Goal: Obtain resource: Obtain resource

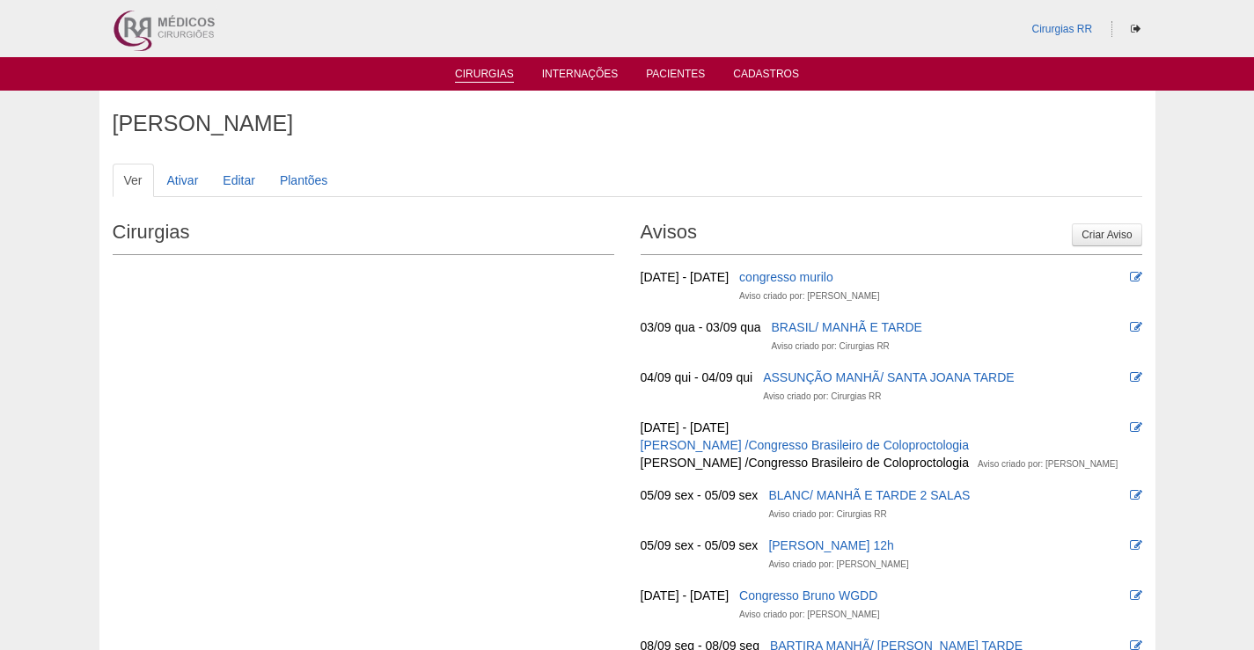
click at [493, 72] on link "Cirurgias" at bounding box center [484, 75] width 59 height 15
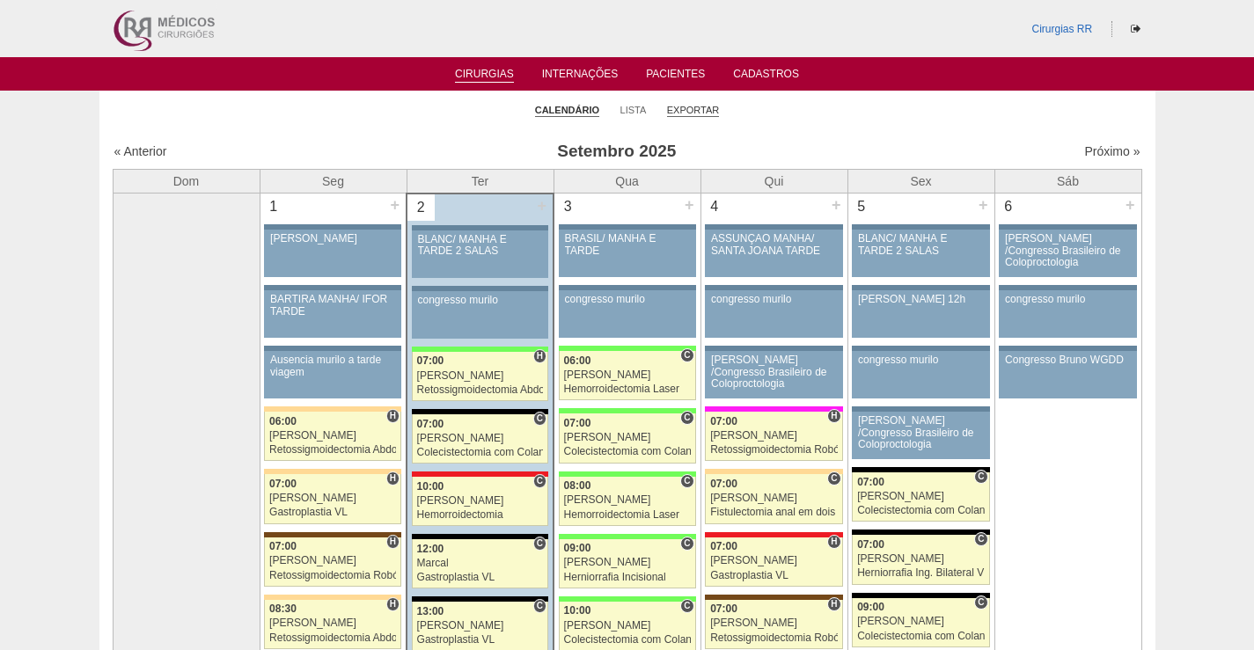
click at [704, 108] on link "Exportar" at bounding box center [693, 110] width 53 height 13
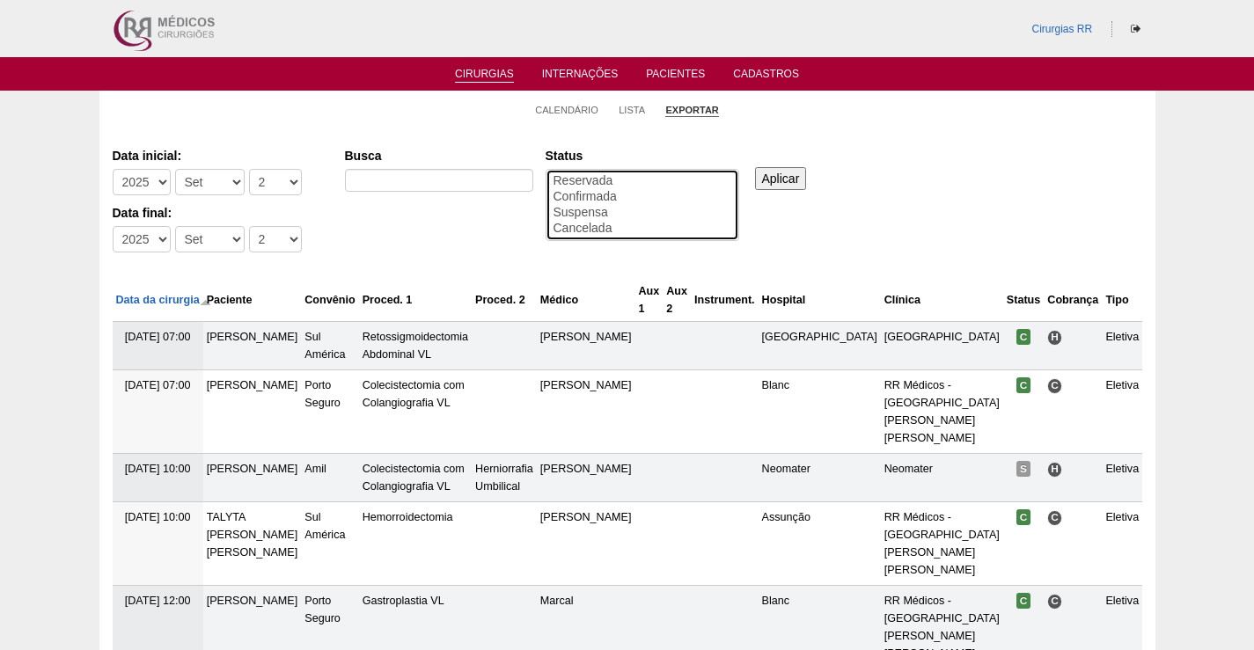
select select "conf"
click at [586, 191] on option "Confirmada" at bounding box center [642, 197] width 181 height 16
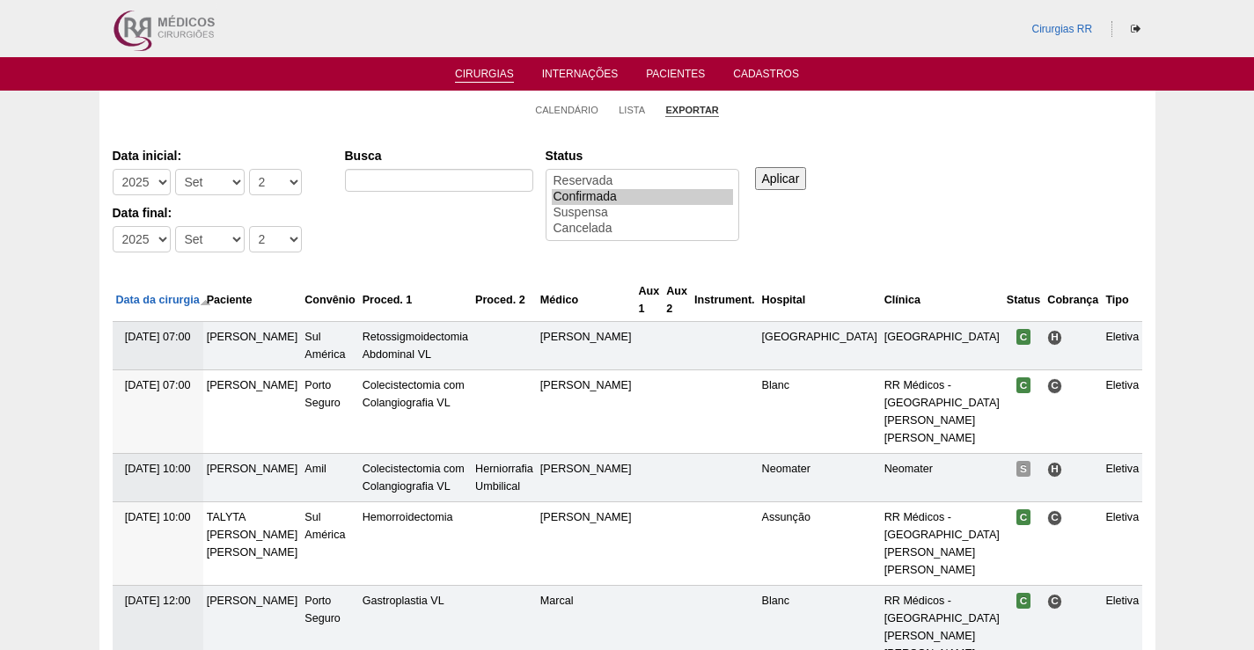
click at [784, 178] on input "Aplicar" at bounding box center [781, 178] width 52 height 23
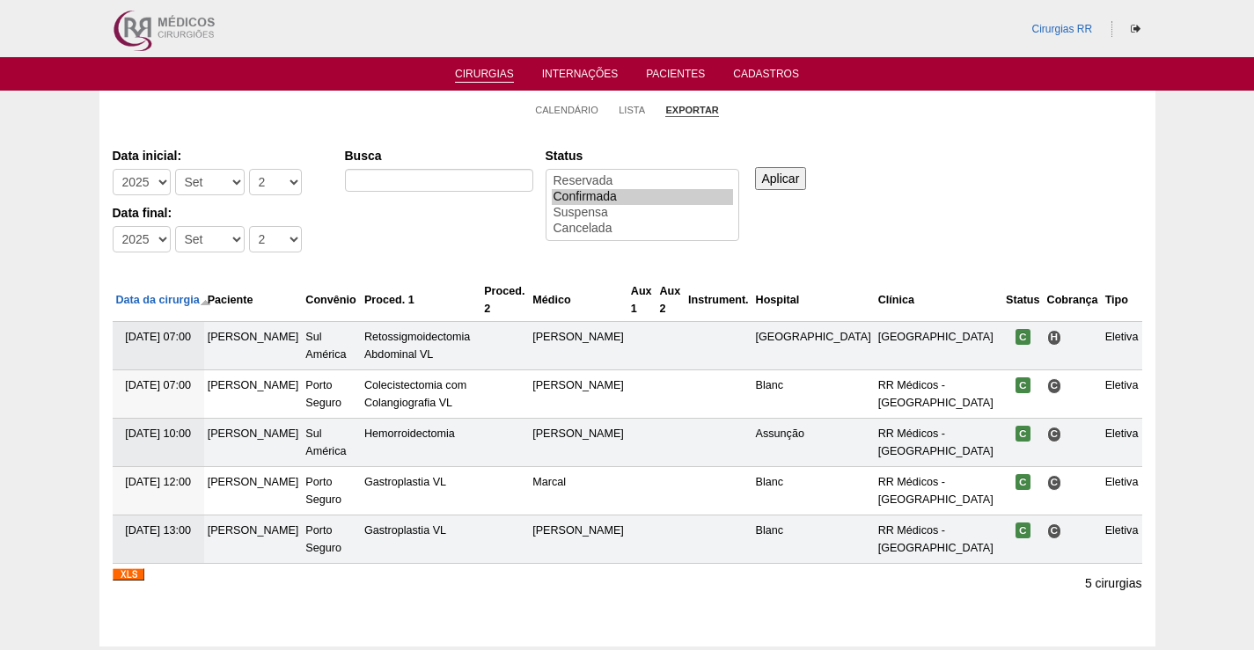
click at [135, 573] on img at bounding box center [129, 575] width 32 height 12
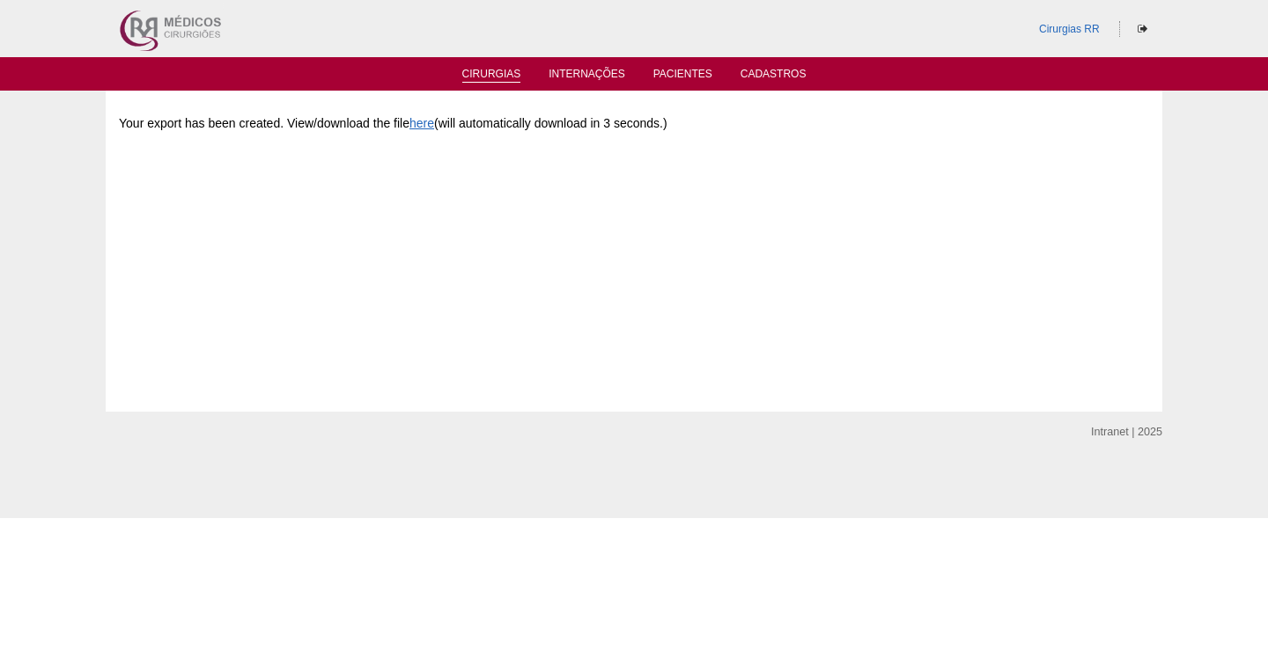
click at [489, 71] on link "Cirurgias" at bounding box center [491, 75] width 59 height 15
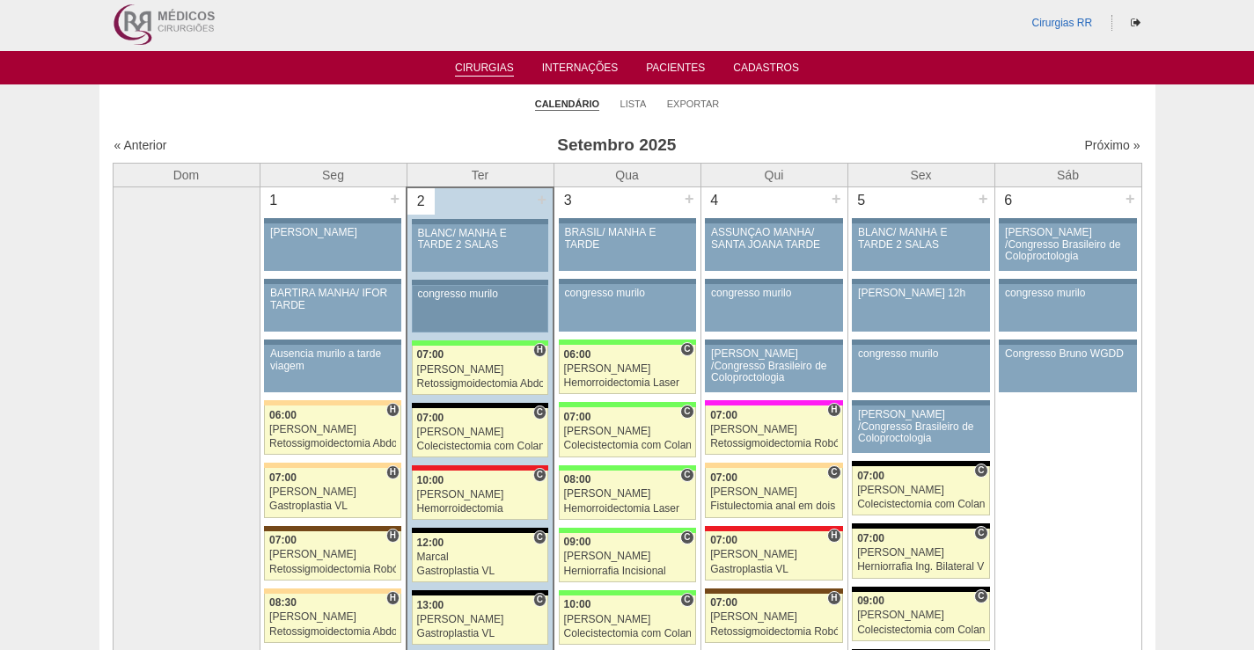
scroll to position [176, 0]
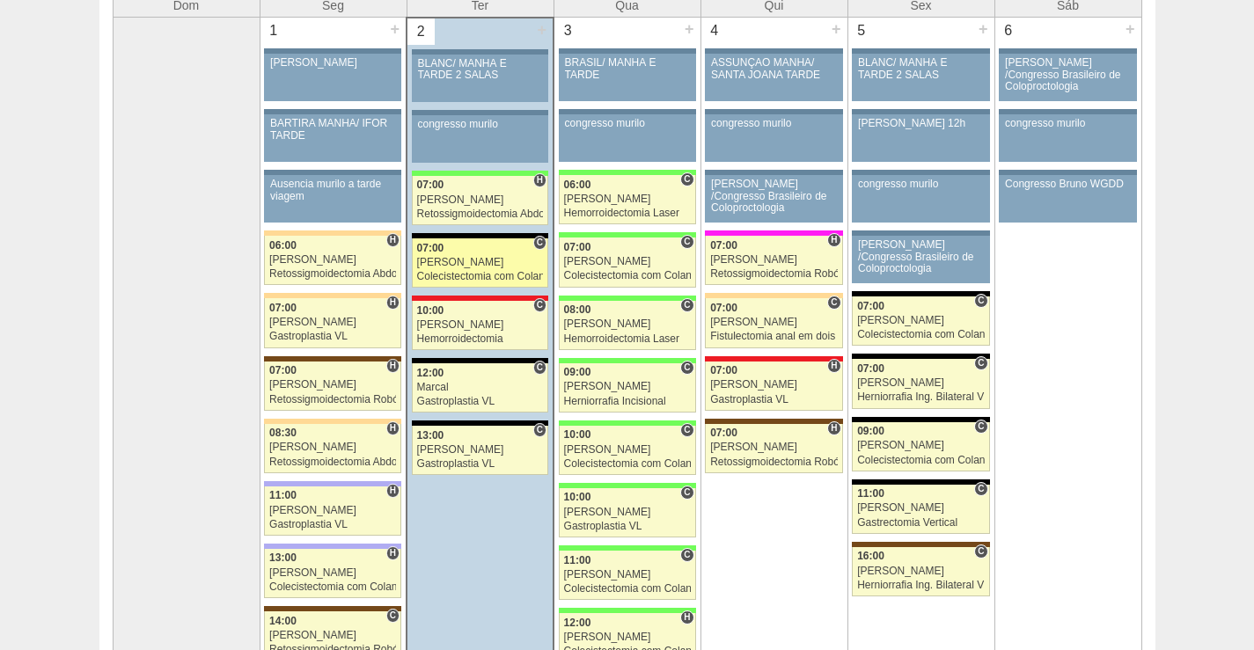
click at [487, 263] on div "[PERSON_NAME]" at bounding box center [480, 262] width 127 height 11
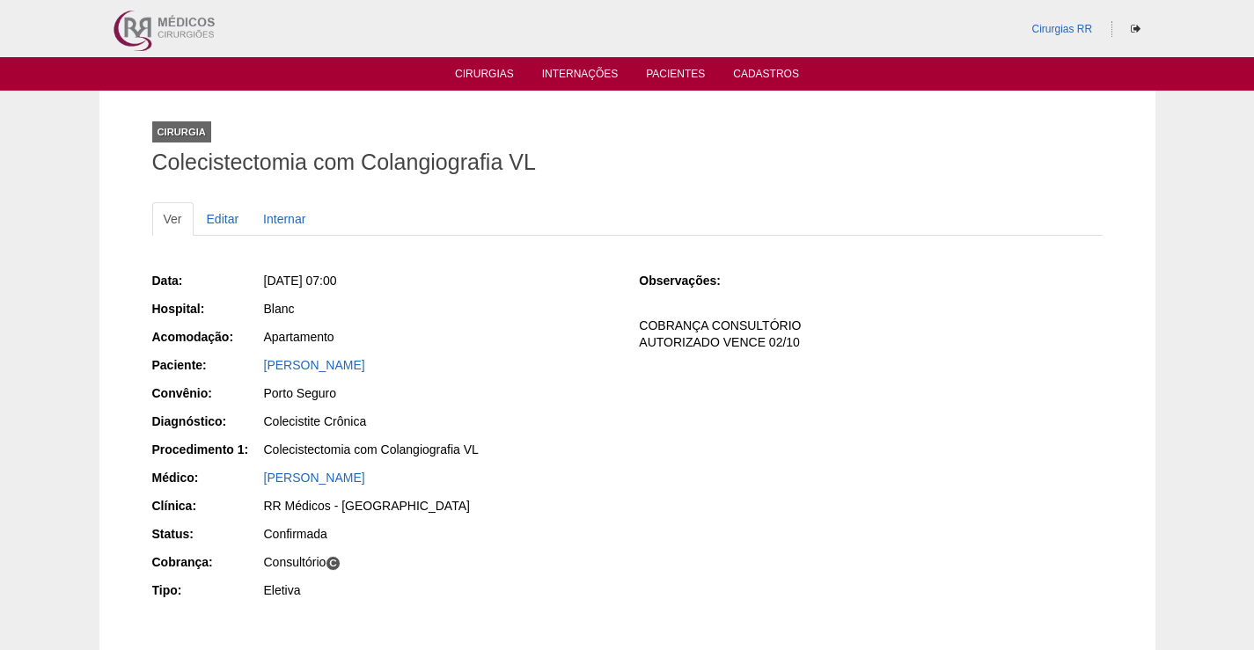
drag, startPoint x: 259, startPoint y: 365, endPoint x: 526, endPoint y: 384, distance: 268.2
click at [526, 384] on div "Data: Ter, 02/09/2025 - 07:00 Hospital: Blanc Acomodação: Apartamento Paciente:…" at bounding box center [383, 438] width 463 height 344
drag, startPoint x: 501, startPoint y: 338, endPoint x: 506, endPoint y: 346, distance: 9.5
click at [503, 345] on div "Apartamento" at bounding box center [439, 337] width 351 height 18
drag, startPoint x: 490, startPoint y: 362, endPoint x: 245, endPoint y: 364, distance: 245.6
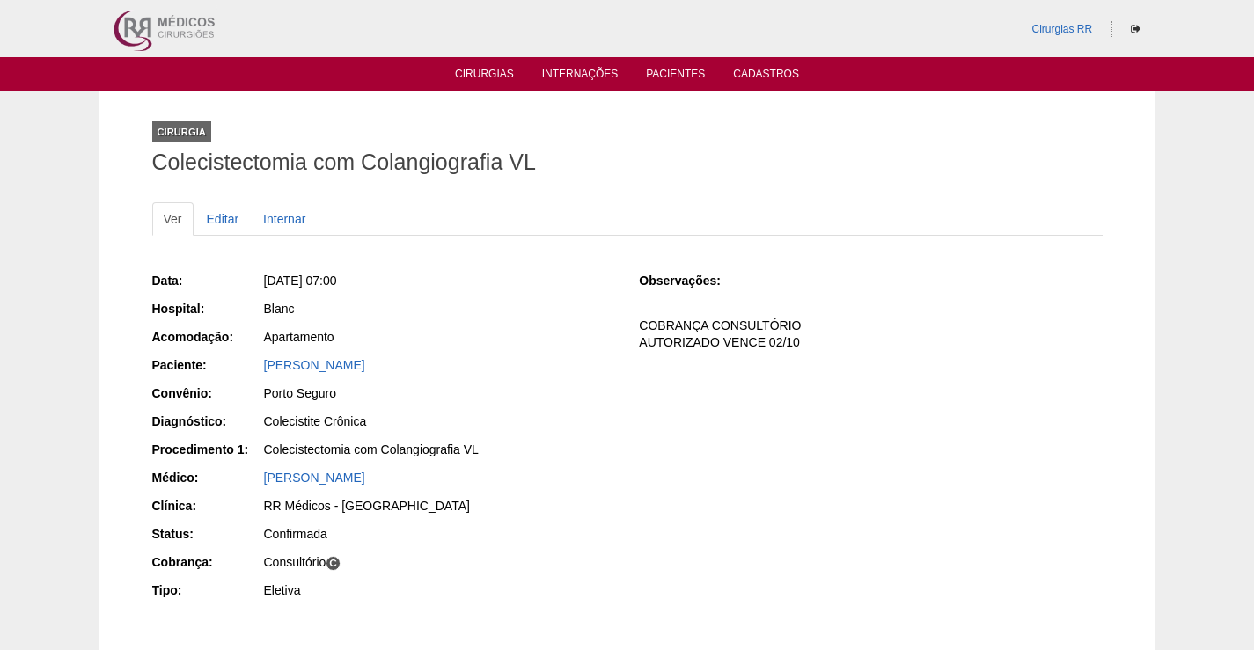
click at [245, 364] on div "Paciente: FABIOLA NASCIMENTO VALONZES" at bounding box center [383, 367] width 463 height 22
copy div "Paciente: FABIOLA NASCIMENTO VALONZES"
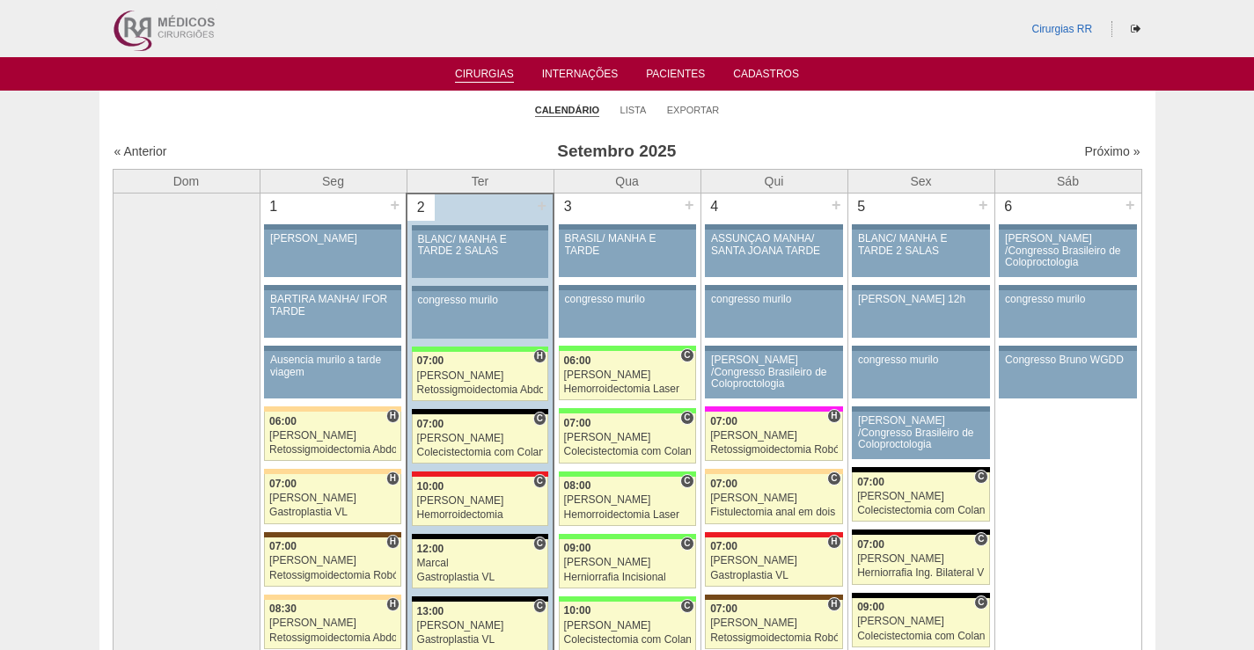
scroll to position [171, 0]
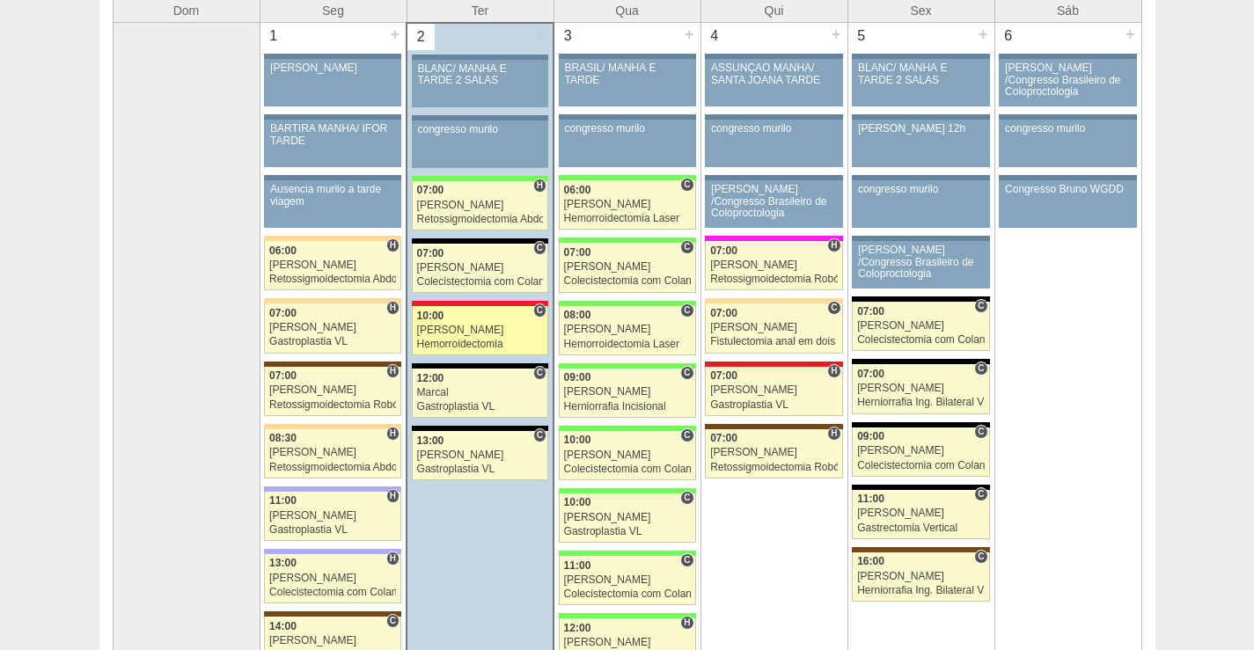
click at [476, 340] on div "Hemorroidectomia" at bounding box center [480, 344] width 127 height 11
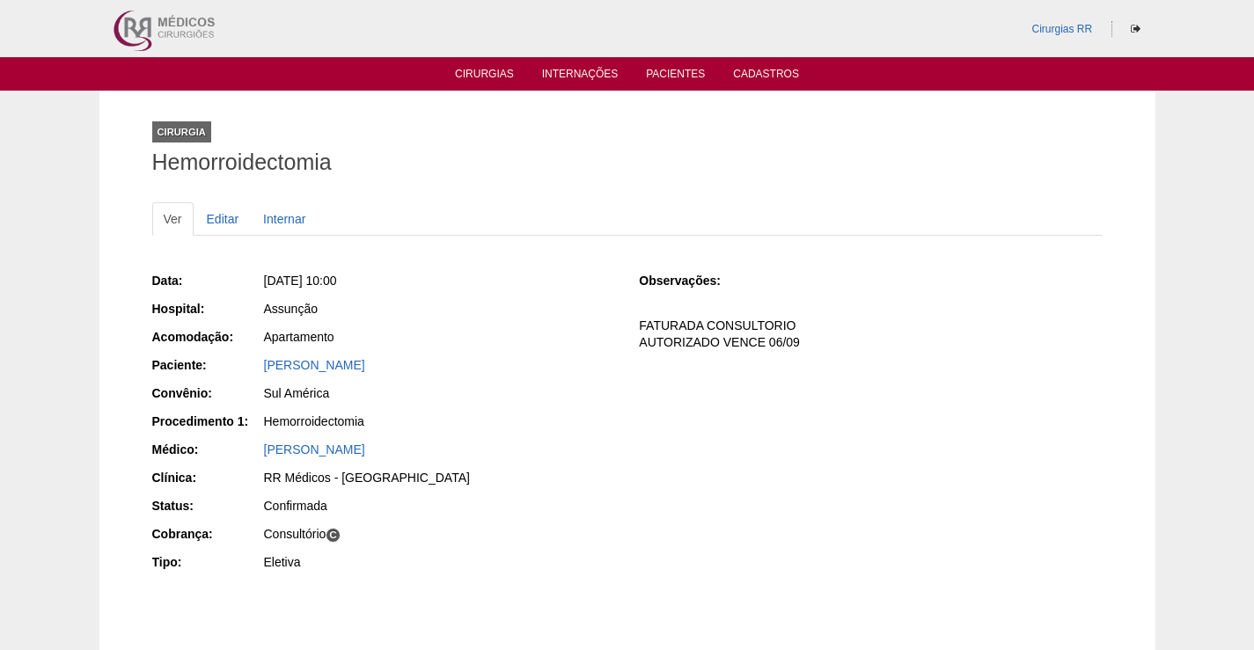
drag, startPoint x: 459, startPoint y: 370, endPoint x: 250, endPoint y: 361, distance: 209.7
click at [252, 359] on div "Paciente: [PERSON_NAME]" at bounding box center [383, 367] width 463 height 22
copy div "Paciente: [PERSON_NAME]"
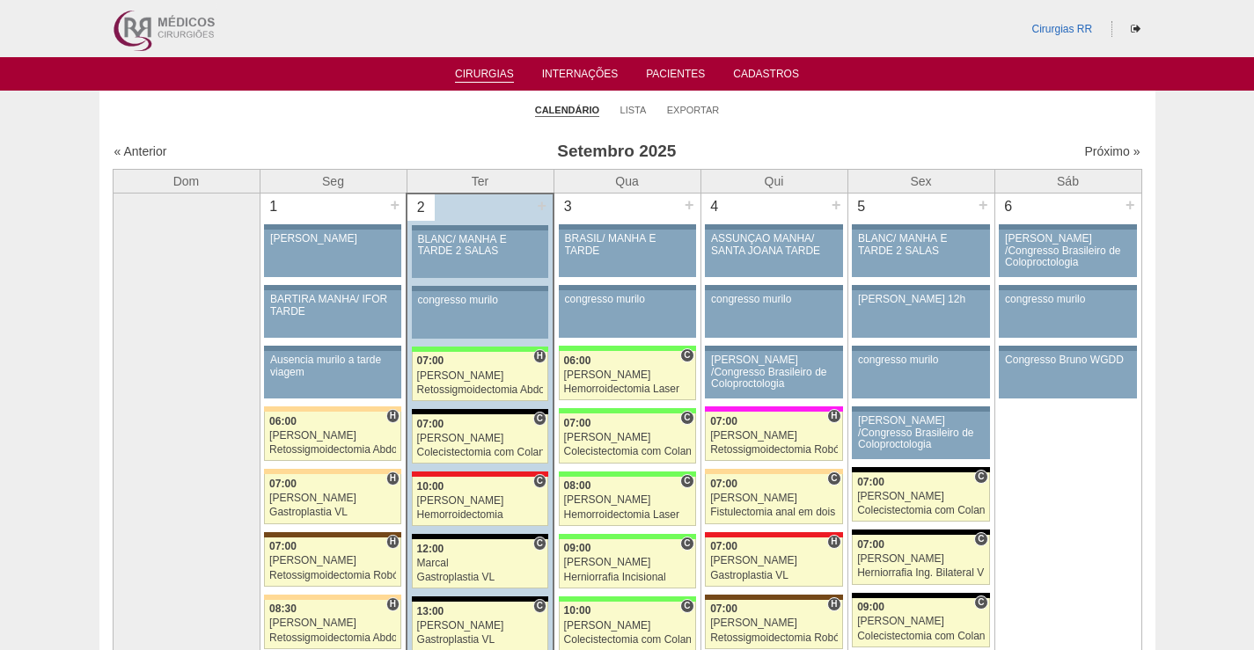
scroll to position [165, 0]
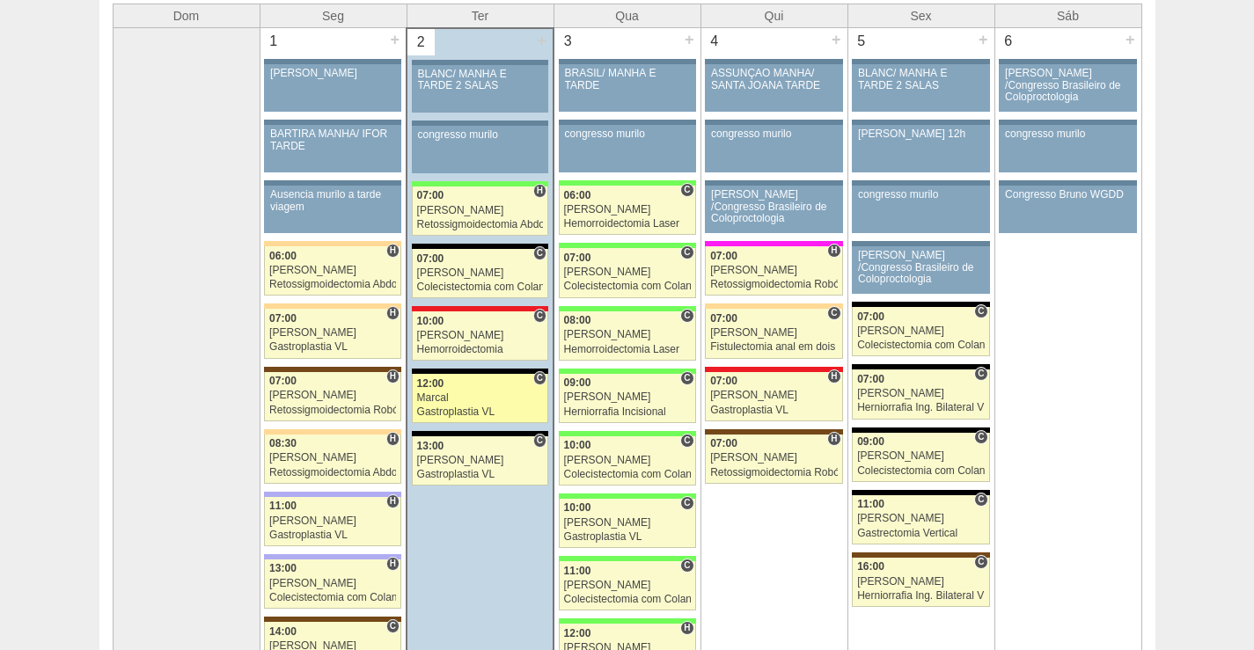
click at [487, 393] on div "Marcal" at bounding box center [480, 398] width 127 height 11
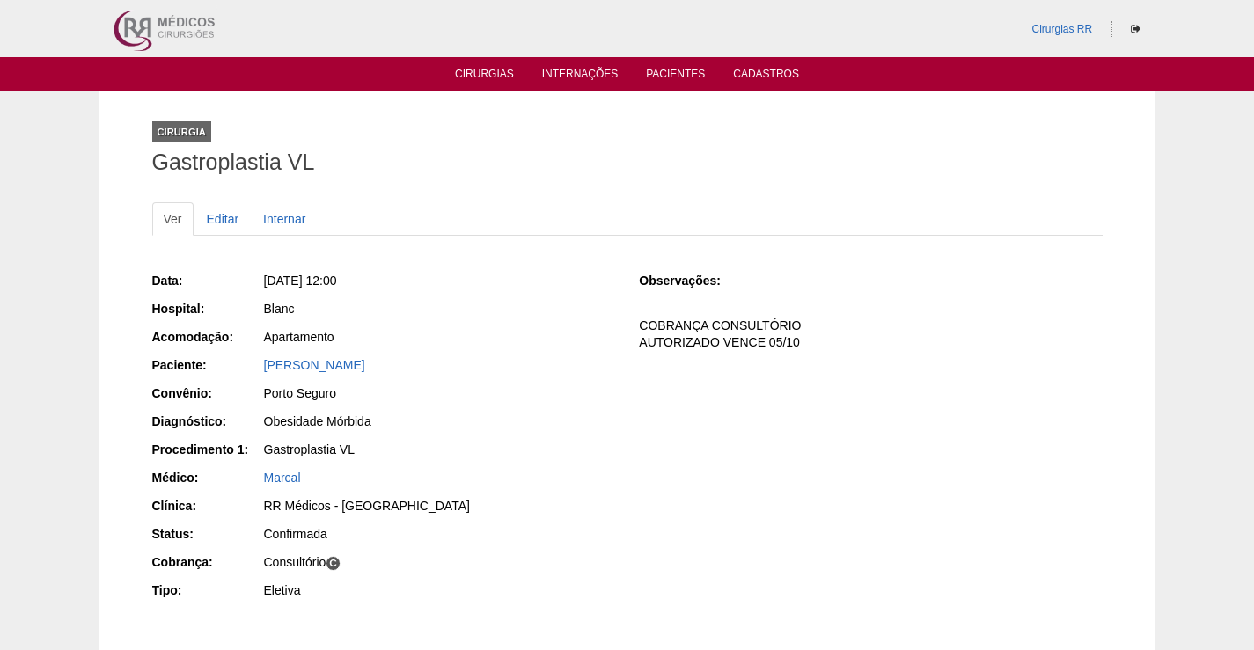
drag, startPoint x: 430, startPoint y: 363, endPoint x: 245, endPoint y: 356, distance: 185.0
click at [254, 357] on div "Paciente: [PERSON_NAME]" at bounding box center [383, 367] width 463 height 22
copy div "Paciente: [PERSON_NAME]"
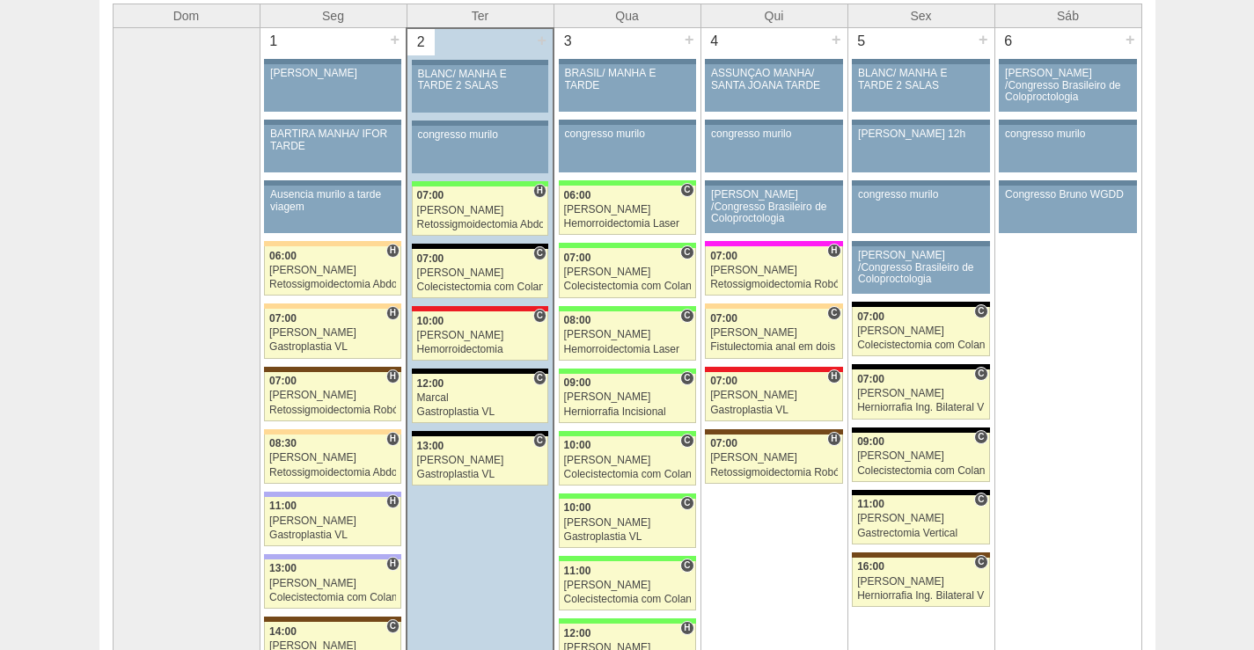
scroll to position [165, 0]
click at [496, 278] on div "Ricardo Fernandes" at bounding box center [480, 273] width 127 height 11
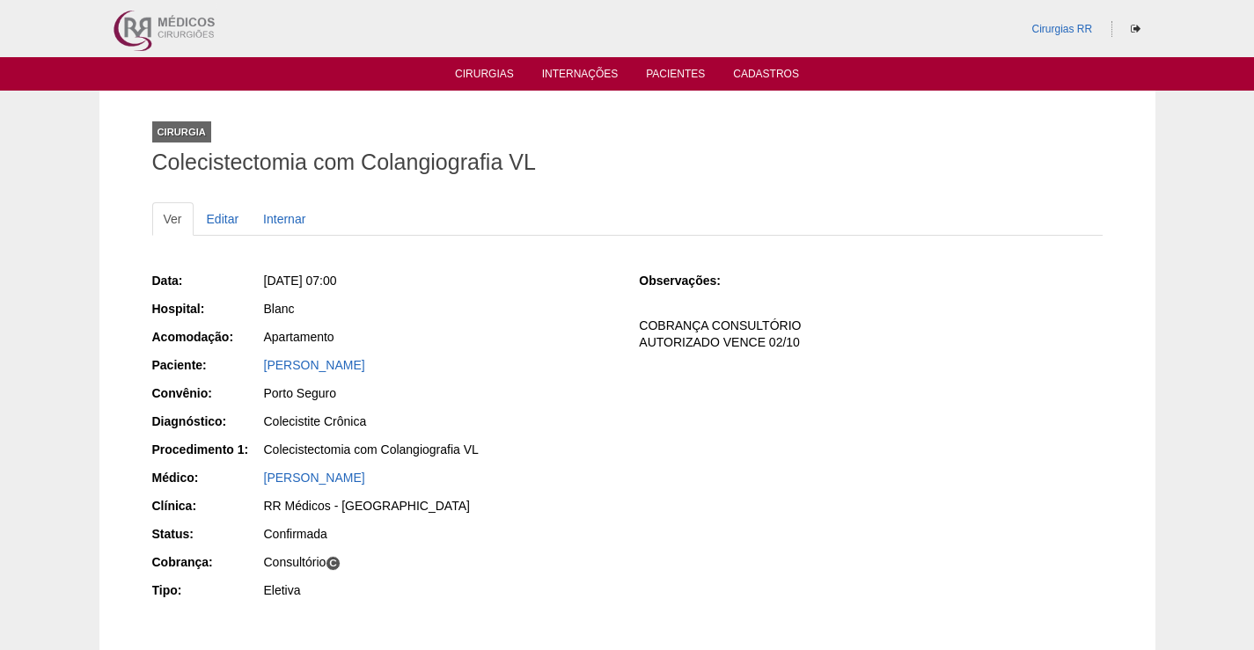
drag, startPoint x: 477, startPoint y: 354, endPoint x: 249, endPoint y: 348, distance: 228.1
click at [249, 348] on div "Data: [DATE] 07:00 Hospital: Blanc Acomodação: Apartamento Paciente: [PERSON_NA…" at bounding box center [383, 438] width 463 height 344
click at [454, 306] on div "Blanc" at bounding box center [439, 309] width 351 height 18
drag, startPoint x: 495, startPoint y: 371, endPoint x: 234, endPoint y: 368, distance: 260.6
click at [235, 368] on div "Paciente: FABIOLA NASCIMENTO VALONZES" at bounding box center [383, 367] width 463 height 22
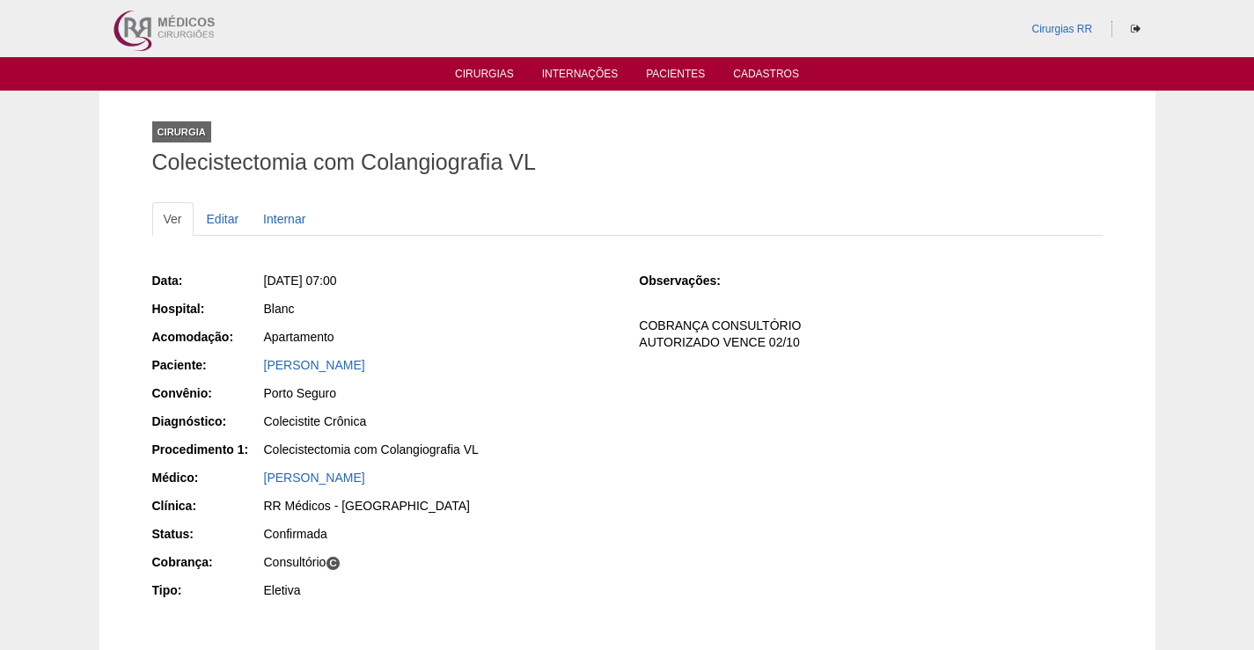
copy div "Paciente: FABIOLA NASCIMENTO VALONZES"
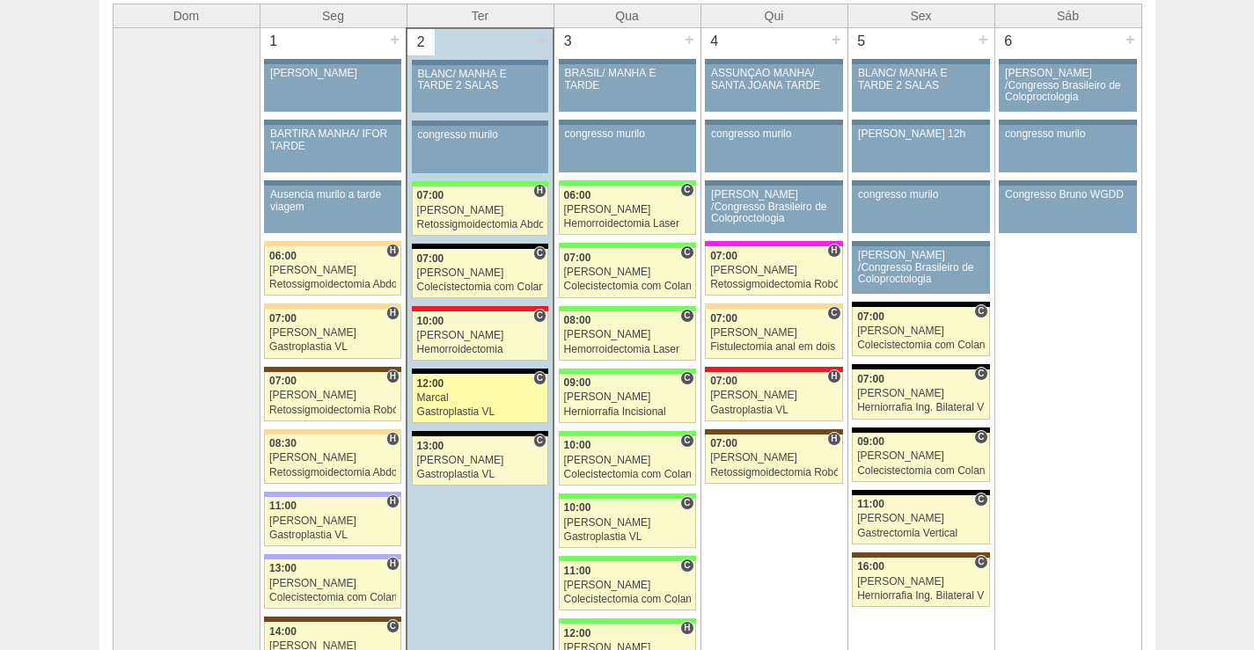
scroll to position [165, 0]
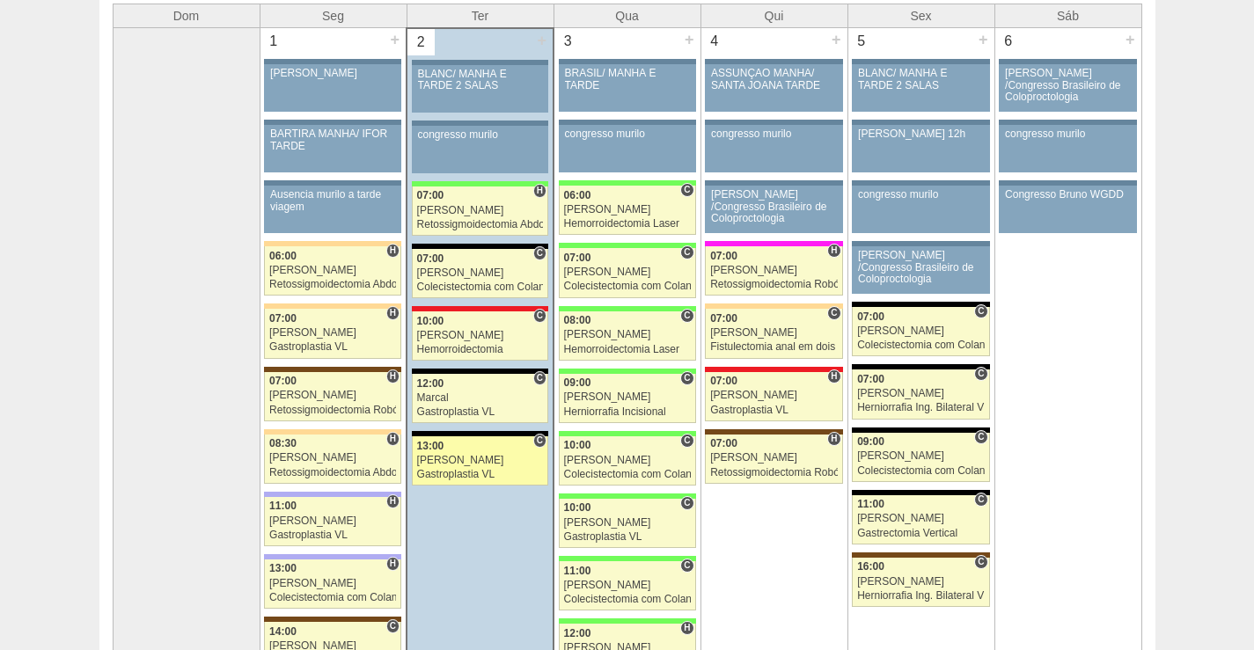
click at [452, 460] on div "[PERSON_NAME]" at bounding box center [480, 460] width 127 height 11
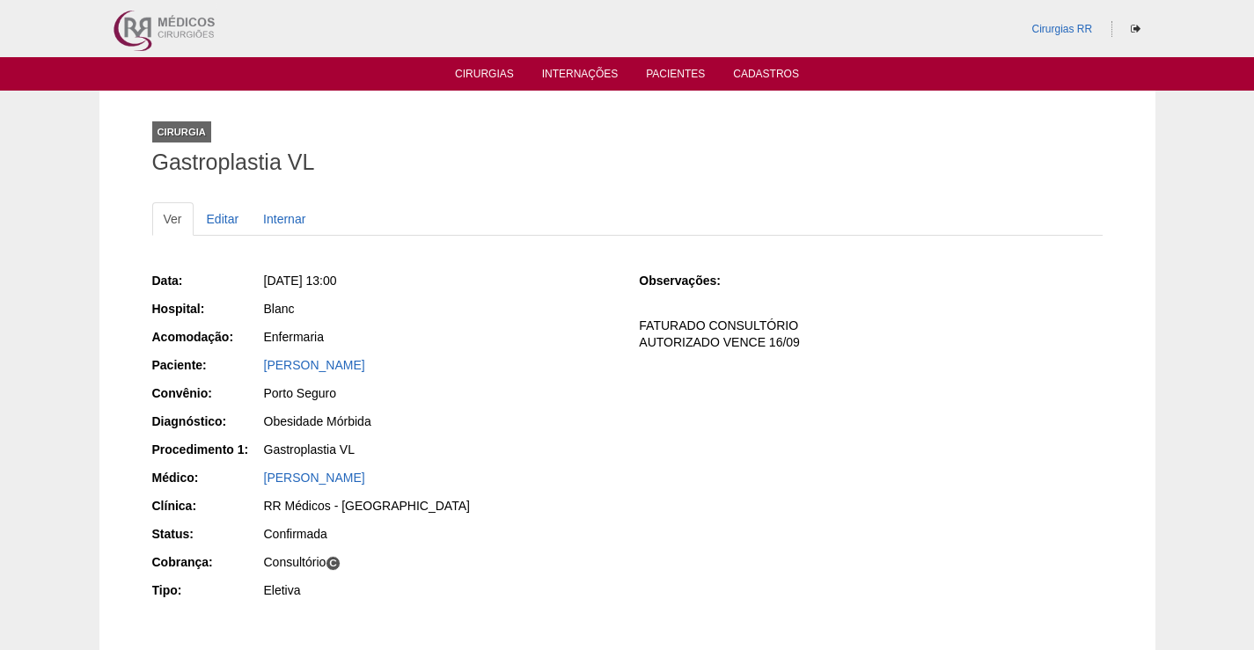
drag, startPoint x: 489, startPoint y: 364, endPoint x: 278, endPoint y: 408, distance: 214.9
click at [246, 378] on div "Paciente: [PERSON_NAME]" at bounding box center [383, 367] width 463 height 22
copy link "[PERSON_NAME]"
